Goal: Task Accomplishment & Management: Use online tool/utility

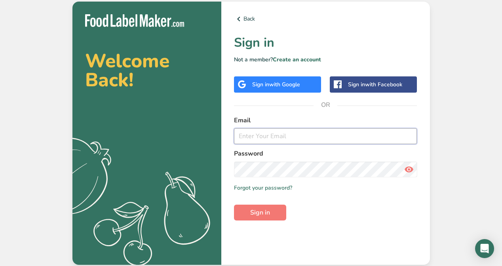
click at [295, 138] on input "email" at bounding box center [325, 136] width 183 height 16
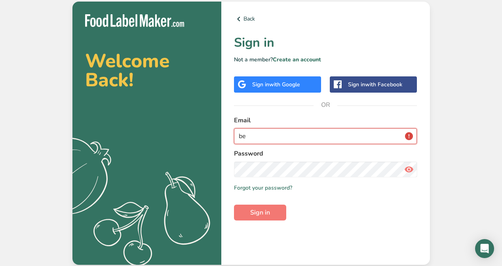
type input "b"
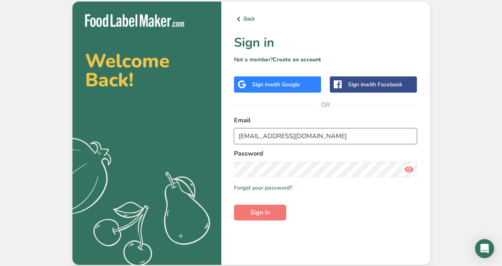
type input "[EMAIL_ADDRESS][DOMAIN_NAME]"
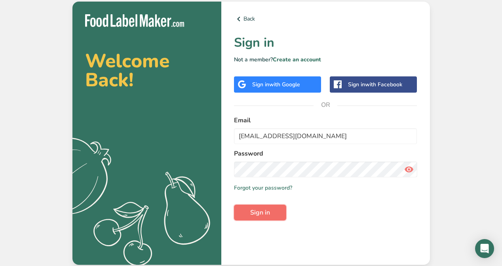
click at [278, 207] on button "Sign in" at bounding box center [260, 213] width 52 height 16
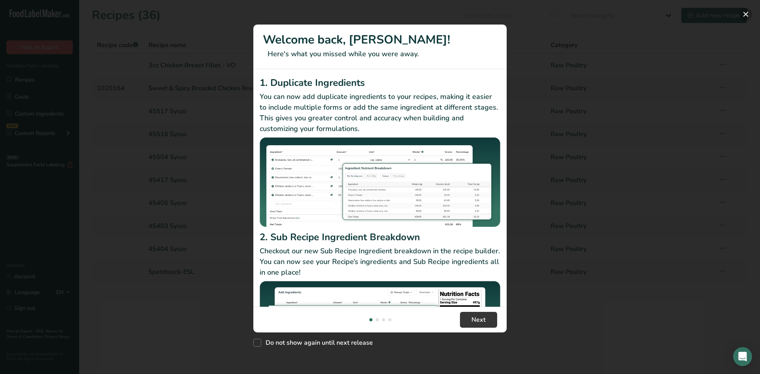
click at [501, 13] on button "New Features" at bounding box center [745, 14] width 13 height 13
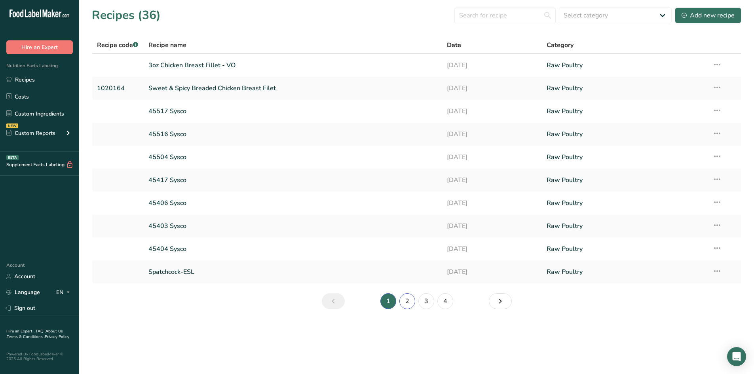
click at [405, 265] on link "2" at bounding box center [407, 301] width 16 height 16
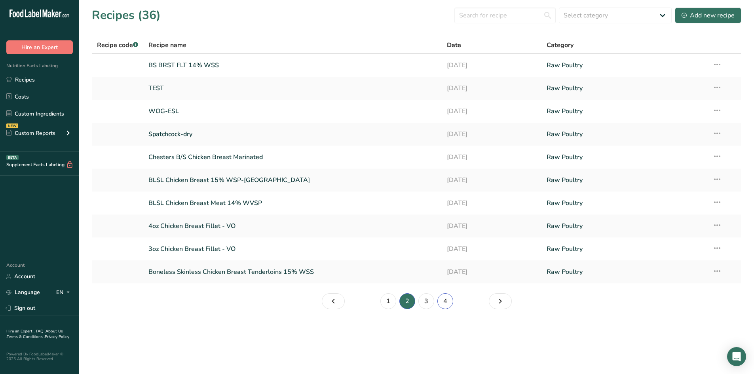
click at [445, 265] on link "4" at bounding box center [445, 301] width 16 height 16
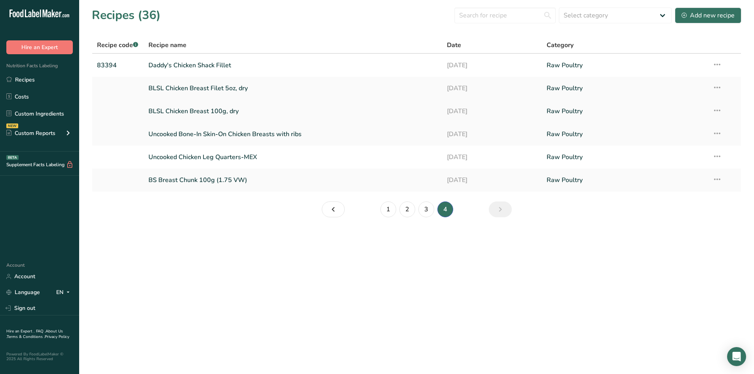
click at [203, 112] on link "BLSL Chicken Breast 100g, dry" at bounding box center [292, 111] width 289 height 17
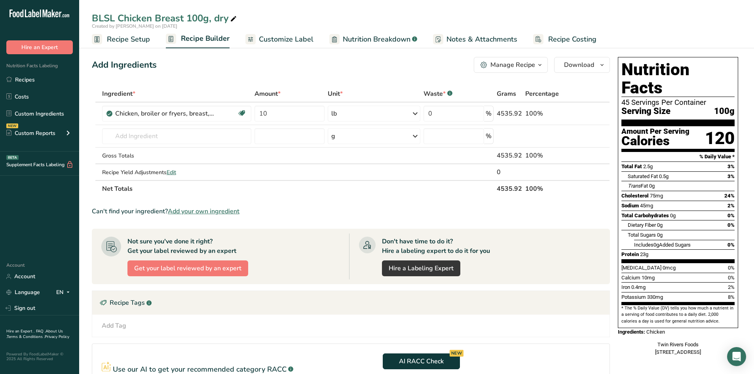
click at [390, 42] on span "Nutrition Breakdown" at bounding box center [377, 39] width 68 height 11
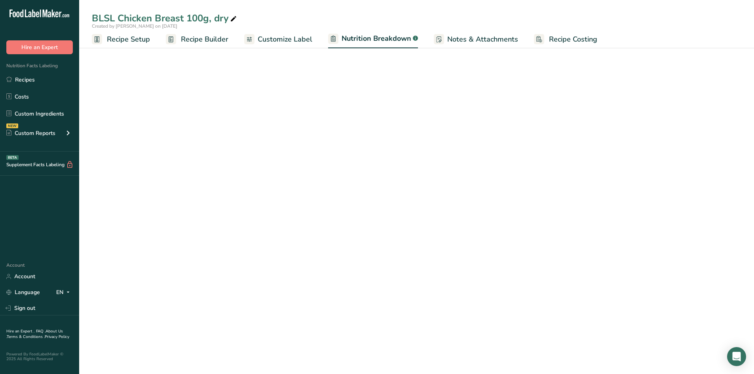
select select "Calories"
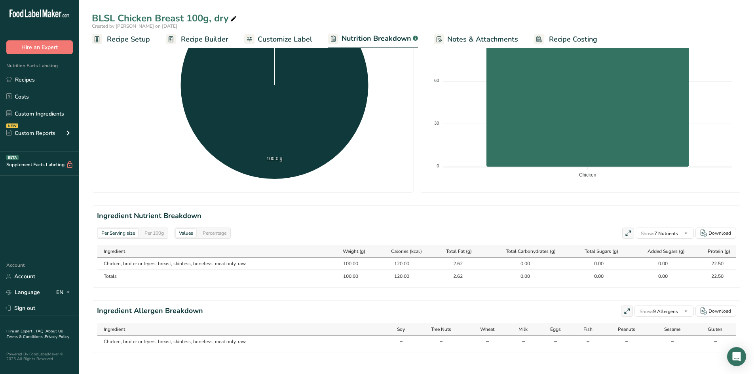
scroll to position [209, 0]
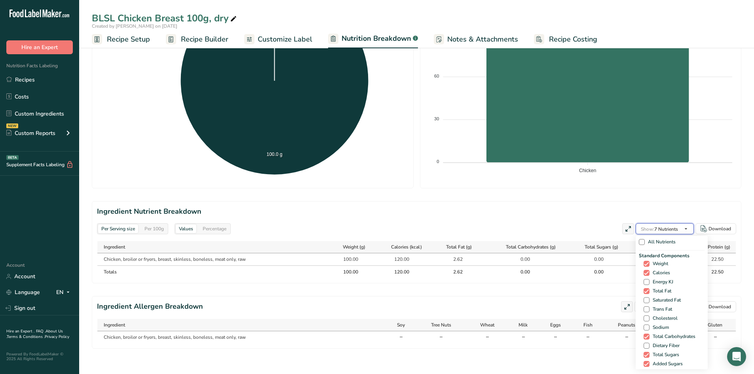
click at [501, 225] on icon "button" at bounding box center [686, 229] width 6 height 10
click at [501, 224] on icon "button" at bounding box center [686, 229] width 6 height 10
click at [501, 265] on span "Saturated Fat" at bounding box center [664, 300] width 31 height 6
click at [501, 265] on input "Saturated Fat" at bounding box center [645, 300] width 5 height 5
checkbox input "true"
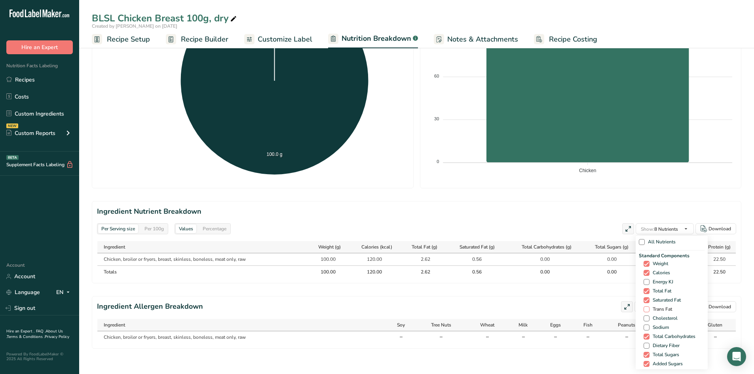
click at [501, 265] on span "Trans Fat" at bounding box center [660, 309] width 23 height 6
click at [501, 265] on input "Trans Fat" at bounding box center [645, 309] width 5 height 5
checkbox input "true"
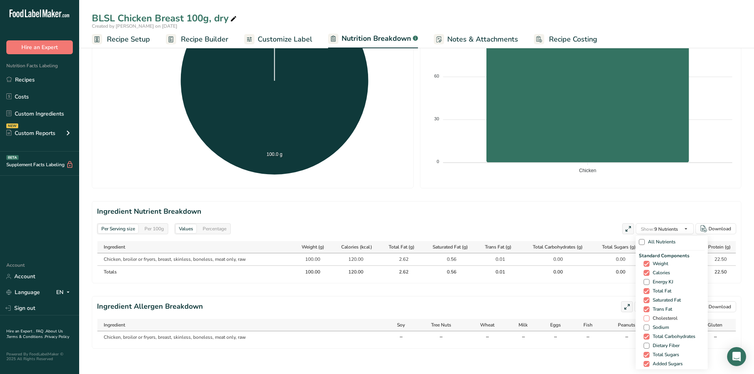
click at [501, 265] on span "Cholesterol" at bounding box center [663, 318] width 28 height 6
click at [501, 265] on input "Cholesterol" at bounding box center [645, 318] width 5 height 5
checkbox input "true"
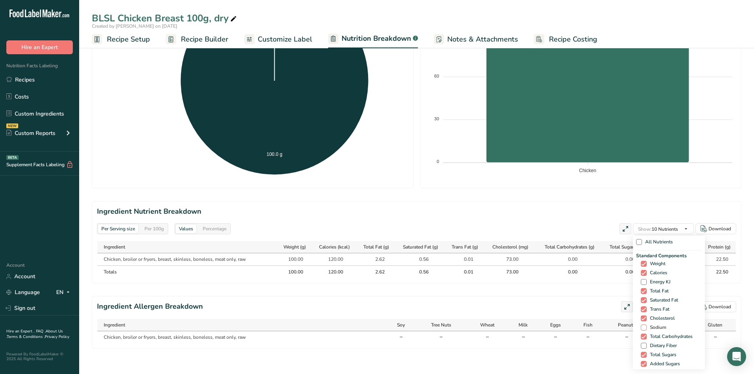
click at [501, 265] on span "Sodium" at bounding box center [656, 327] width 19 height 6
click at [501, 265] on input "Sodium" at bounding box center [643, 327] width 5 height 5
checkbox input "true"
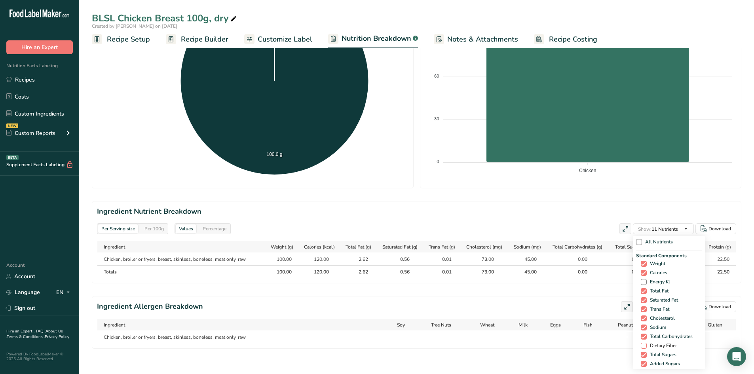
click at [501, 265] on span "Dietary Fiber" at bounding box center [662, 346] width 30 height 6
click at [501, 265] on input "Dietary Fiber" at bounding box center [643, 345] width 5 height 5
checkbox input "true"
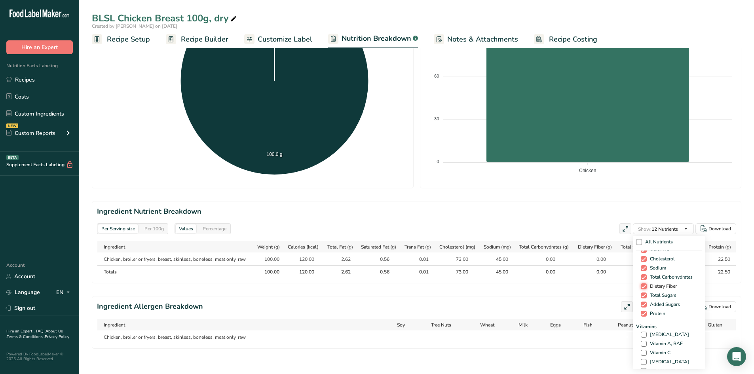
scroll to position [79, 0]
click at [501, 265] on span "[MEDICAL_DATA]" at bounding box center [668, 315] width 42 height 6
click at [501, 265] on input "[MEDICAL_DATA]" at bounding box center [643, 314] width 5 height 5
checkbox input "true"
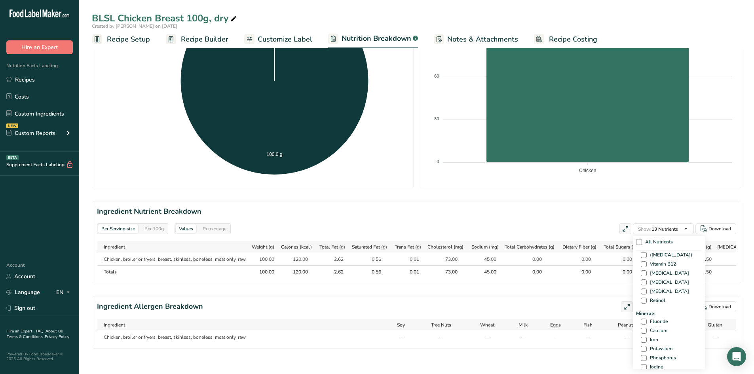
scroll to position [237, 0]
click at [501, 265] on span "Calcium" at bounding box center [657, 323] width 21 height 6
click at [501, 265] on input "Calcium" at bounding box center [643, 322] width 5 height 5
checkbox input "true"
drag, startPoint x: 654, startPoint y: 325, endPoint x: 654, endPoint y: 331, distance: 5.9
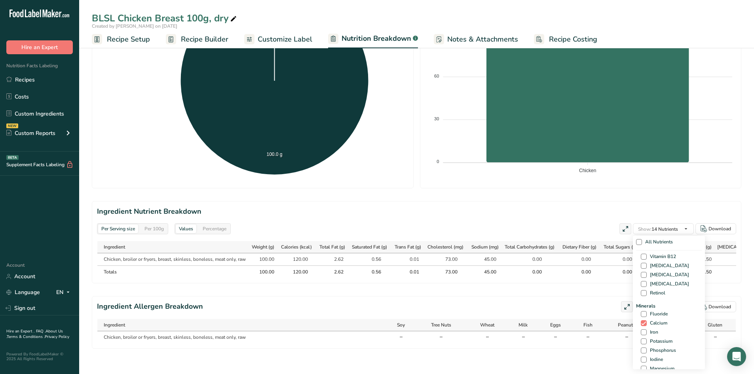
click at [501, 265] on span "Iron" at bounding box center [652, 332] width 11 height 6
click at [501, 265] on input "Iron" at bounding box center [643, 332] width 5 height 5
checkbox input "true"
click at [501, 265] on span "Potassium" at bounding box center [660, 341] width 26 height 6
click at [501, 265] on input "Potassium" at bounding box center [643, 341] width 5 height 5
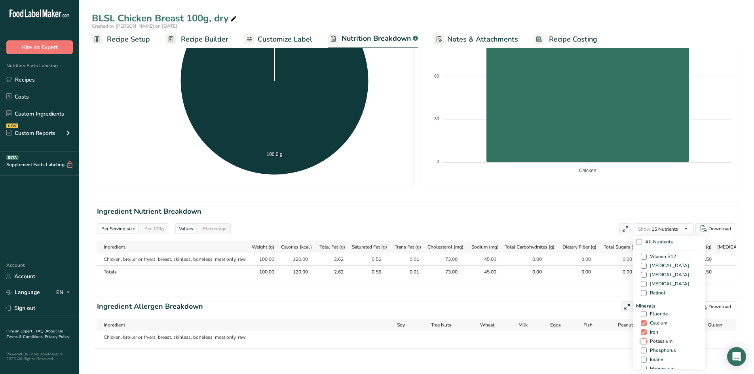
checkbox input "true"
click at [501, 265] on div "Per Serving size Per 100g Download Total Calories 120 kcal Total Carbs 0 g Tota…" at bounding box center [416, 106] width 675 height 536
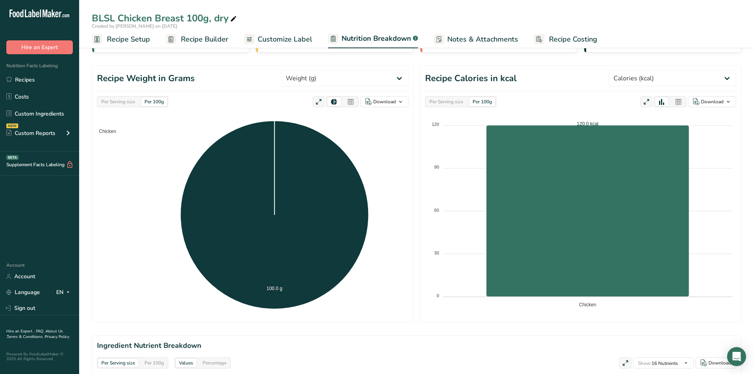
scroll to position [11, 0]
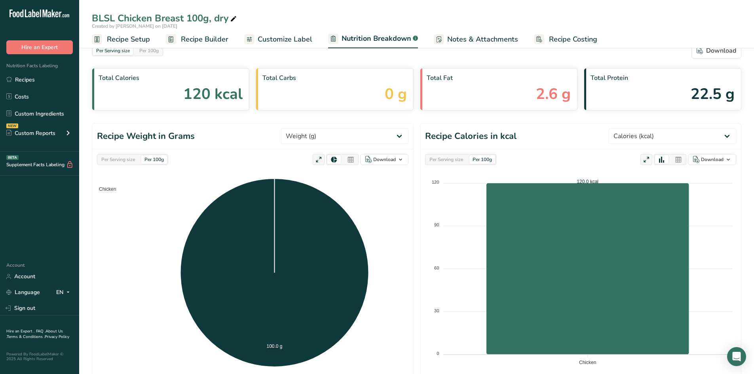
click at [268, 39] on span "Customize Label" at bounding box center [285, 39] width 55 height 11
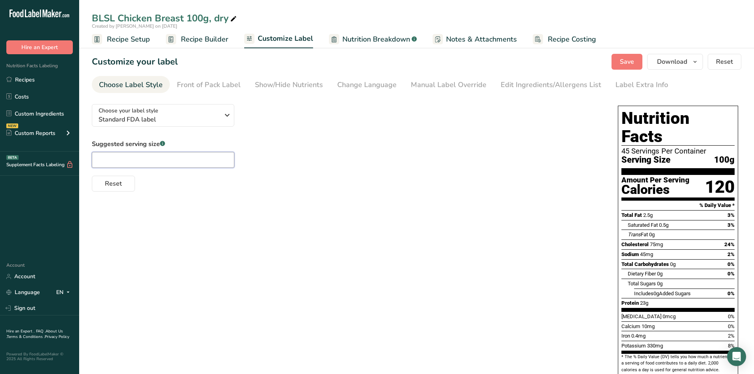
click at [163, 165] on input "text" at bounding box center [163, 160] width 142 height 16
click at [110, 42] on span "Recipe Setup" at bounding box center [128, 39] width 43 height 11
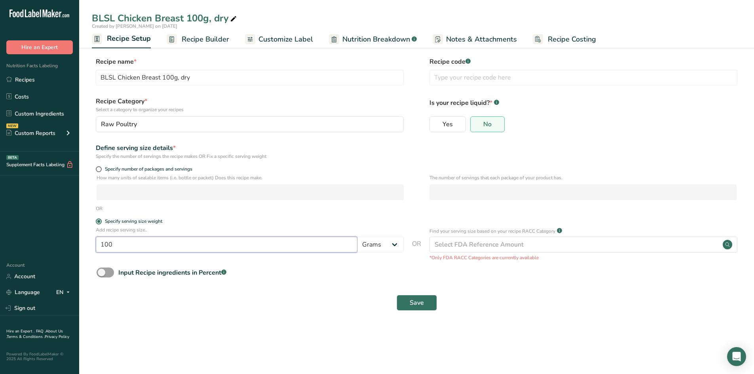
drag, startPoint x: 112, startPoint y: 246, endPoint x: 84, endPoint y: 252, distance: 29.1
click at [84, 252] on section "Recipe name * BLSL Chicken Breast 100g, dry Recipe code .a-a{fill:#347362;}.b-a…" at bounding box center [416, 184] width 675 height 287
type input "114"
click at [404, 265] on button "Save" at bounding box center [416, 303] width 40 height 16
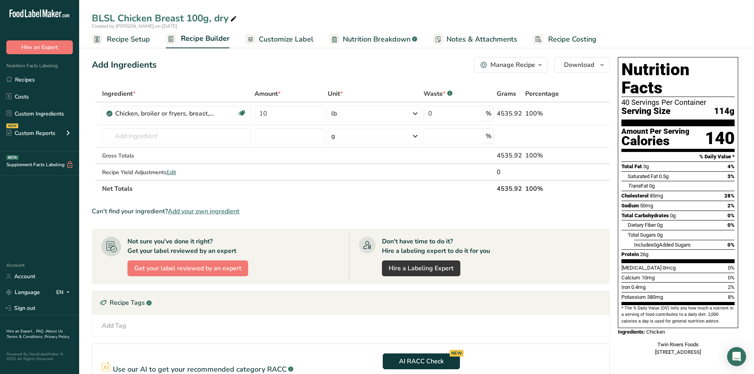
click at [114, 41] on span "Recipe Setup" at bounding box center [128, 39] width 43 height 11
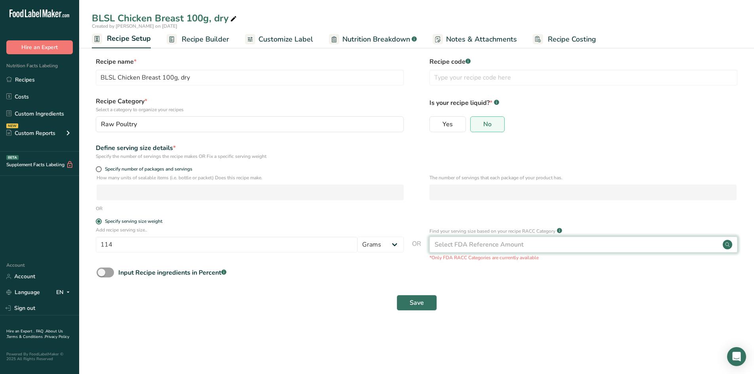
click at [501, 247] on div "Select FDA Reference Amount" at bounding box center [583, 245] width 308 height 16
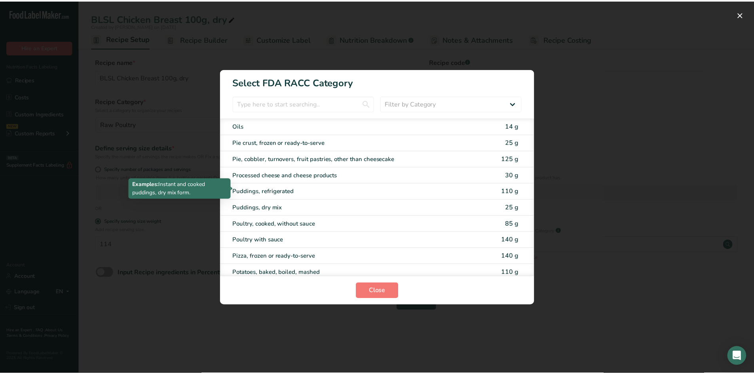
scroll to position [1147, 0]
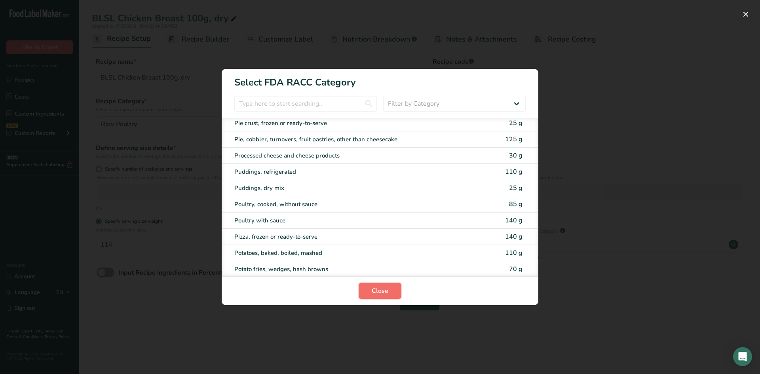
click at [387, 265] on span "Close" at bounding box center [380, 290] width 17 height 9
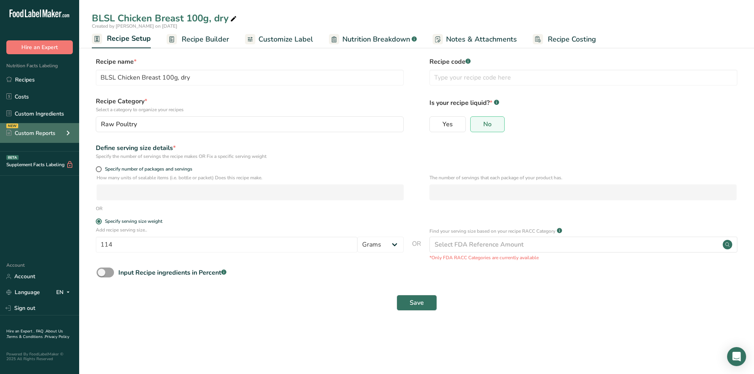
click at [63, 135] on icon at bounding box center [67, 133] width 9 height 14
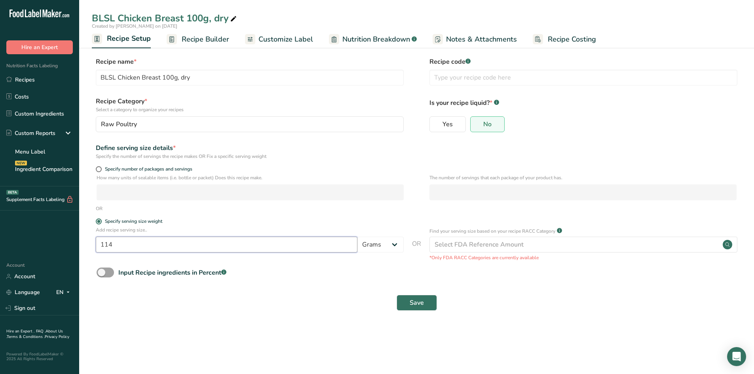
drag, startPoint x: 68, startPoint y: 243, endPoint x: 62, endPoint y: 245, distance: 7.1
click at [62, 245] on div ".a-20{fill:#fff;} Hire an Expert Nutrition Facts Labeling Recipes Costs Custom …" at bounding box center [377, 187] width 754 height 374
type input "100"
click at [401, 265] on button "Save" at bounding box center [416, 303] width 40 height 16
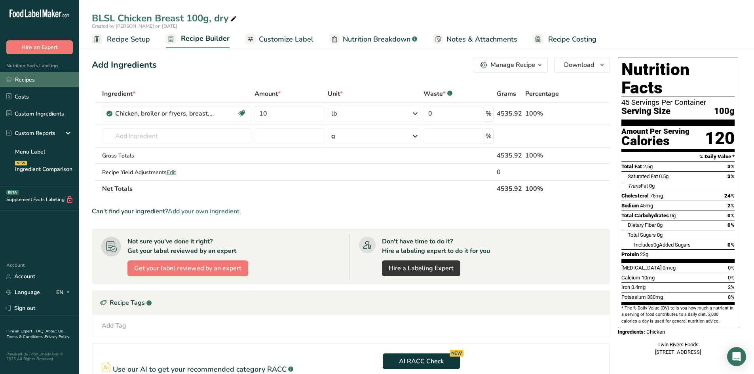
click at [37, 78] on link "Recipes" at bounding box center [39, 79] width 79 height 15
